Goal: Task Accomplishment & Management: Manage account settings

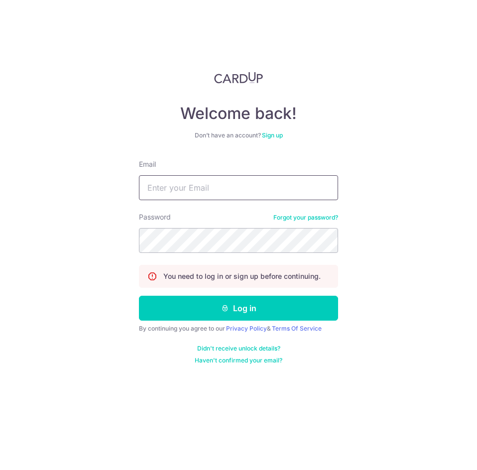
drag, startPoint x: 184, startPoint y: 170, endPoint x: 180, endPoint y: 187, distance: 16.8
click at [184, 170] on div "Email" at bounding box center [238, 179] width 199 height 41
click at [178, 194] on input "Email" at bounding box center [238, 187] width 199 height 25
type input "[EMAIL_ADDRESS][DOMAIN_NAME]"
click at [139, 296] on button "Log in" at bounding box center [238, 308] width 199 height 25
